Goal: Communication & Community: Answer question/provide support

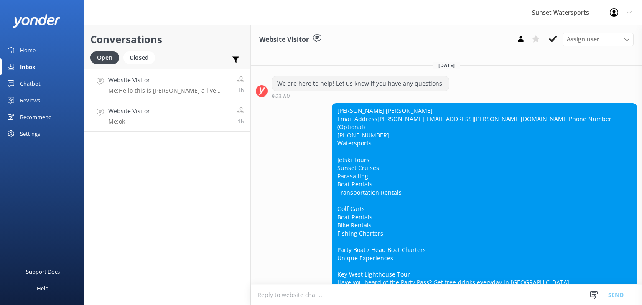
scroll to position [4166, 0]
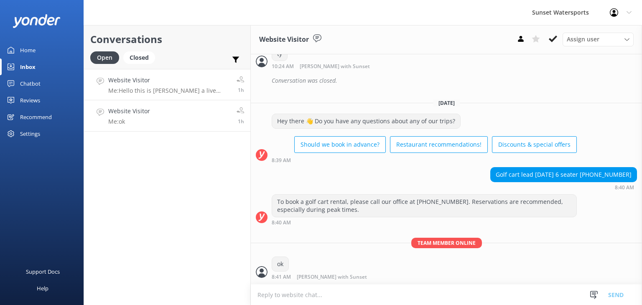
click at [156, 86] on div "Website Visitor Me: Hello this is [PERSON_NAME] a live agent for Sunset Watersp…" at bounding box center [169, 85] width 122 height 18
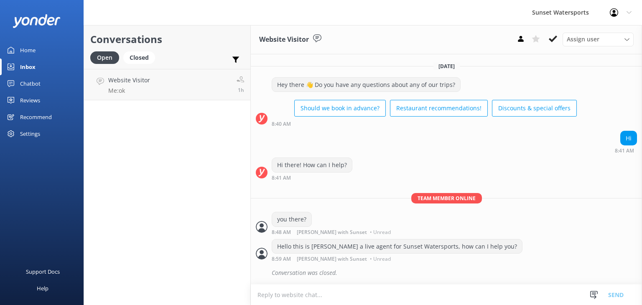
click at [147, 128] on div "Conversations Open Closed Important Assigned to me Unassigned Website Visitor M…" at bounding box center [167, 165] width 167 height 280
click at [153, 84] on link "Website Visitor Me: ok 1h" at bounding box center [167, 84] width 166 height 31
